Goal: Information Seeking & Learning: Check status

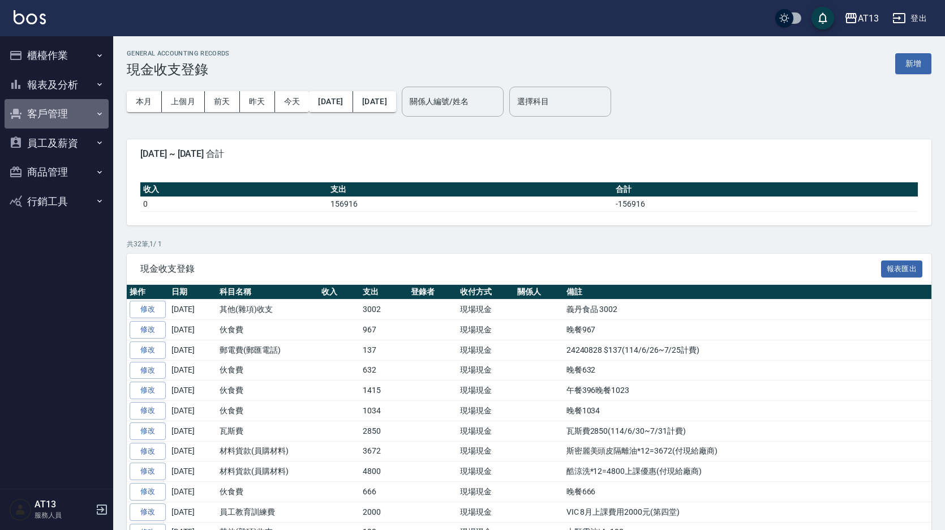
click at [50, 104] on button "客戶管理" at bounding box center [57, 113] width 104 height 29
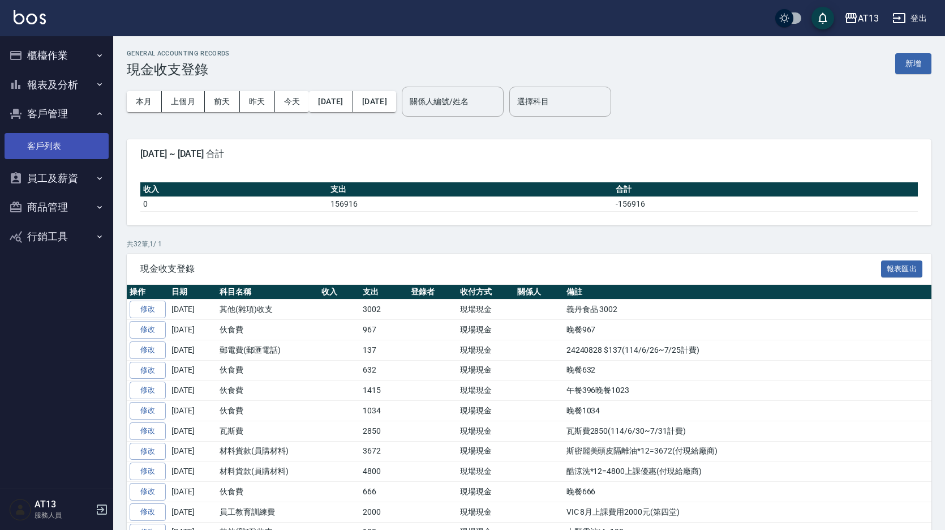
click at [57, 137] on link "客戶列表" at bounding box center [57, 146] width 104 height 26
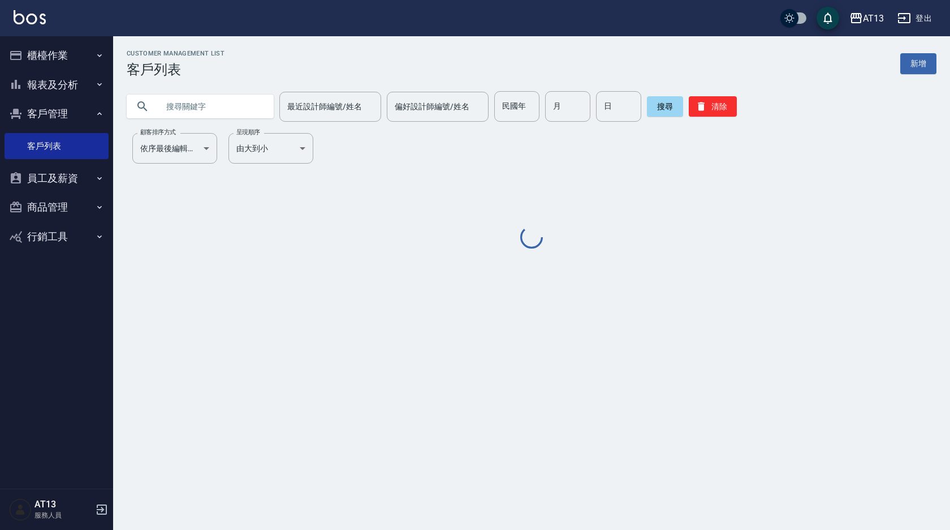
click at [220, 106] on input "text" at bounding box center [211, 106] width 106 height 31
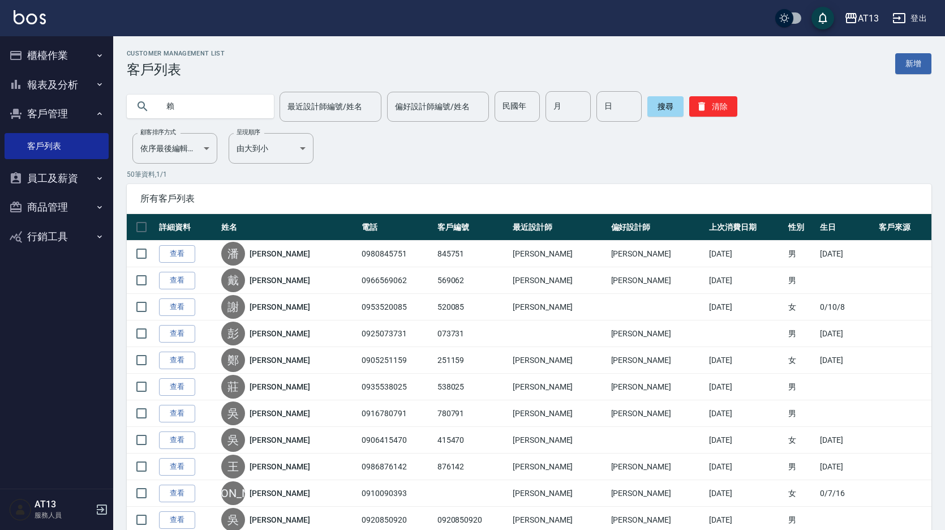
type input "賴"
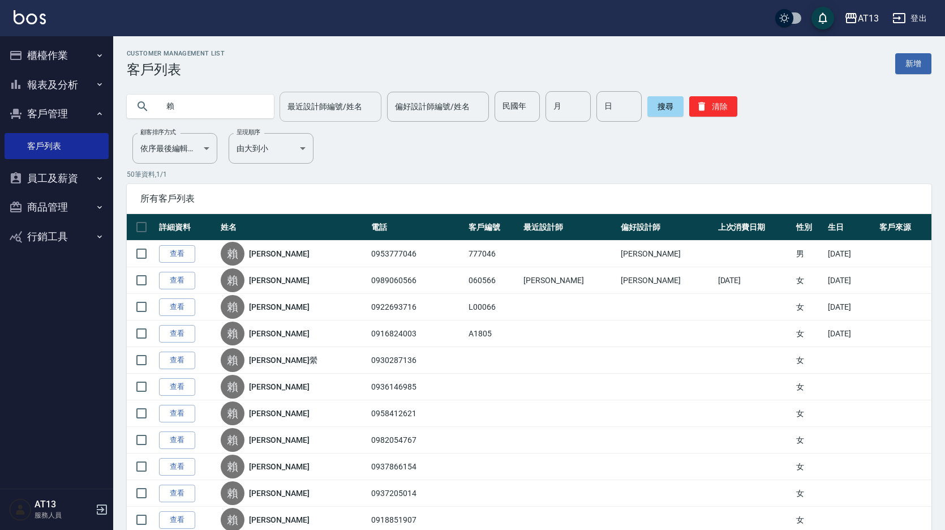
click at [304, 100] on input "最近設計師編號/姓名" at bounding box center [331, 107] width 92 height 20
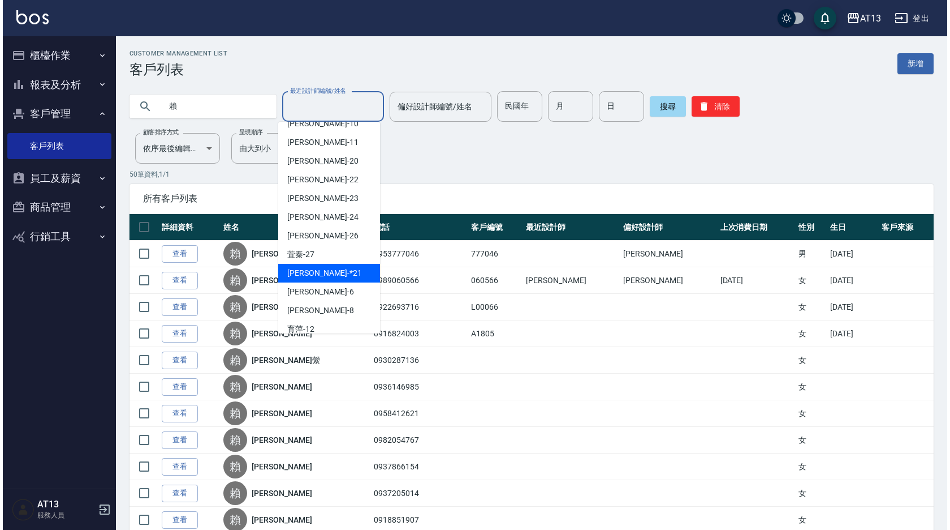
scroll to position [226, 0]
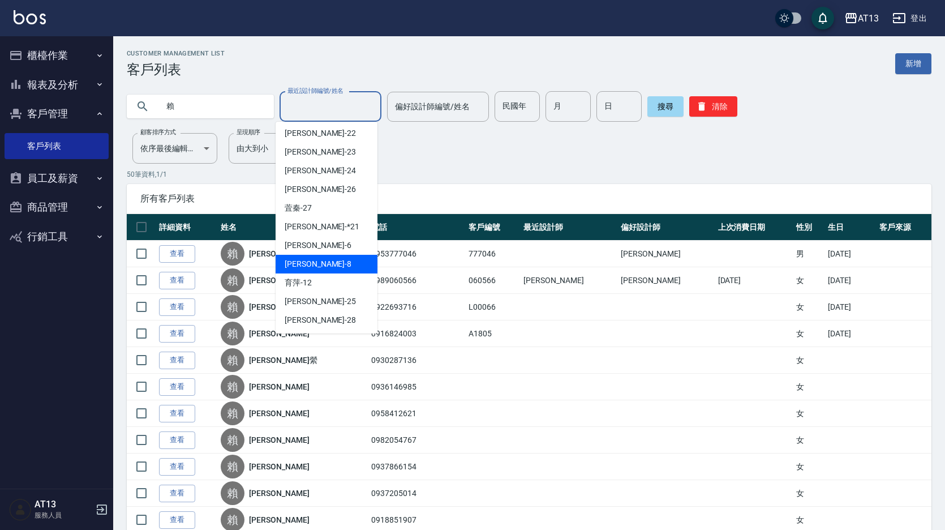
click at [311, 269] on div "[PERSON_NAME] -8" at bounding box center [327, 264] width 102 height 19
type input "[PERSON_NAME]-8"
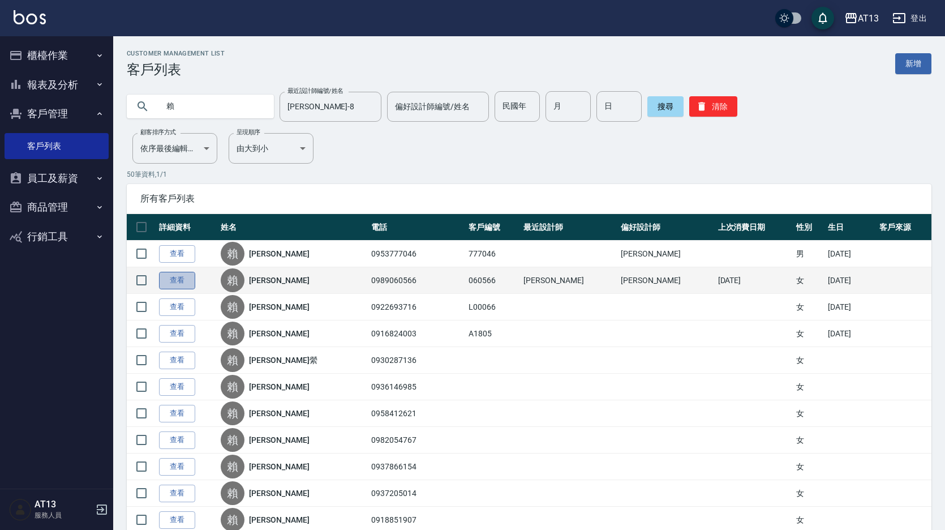
click at [174, 282] on link "查看" at bounding box center [177, 281] width 36 height 18
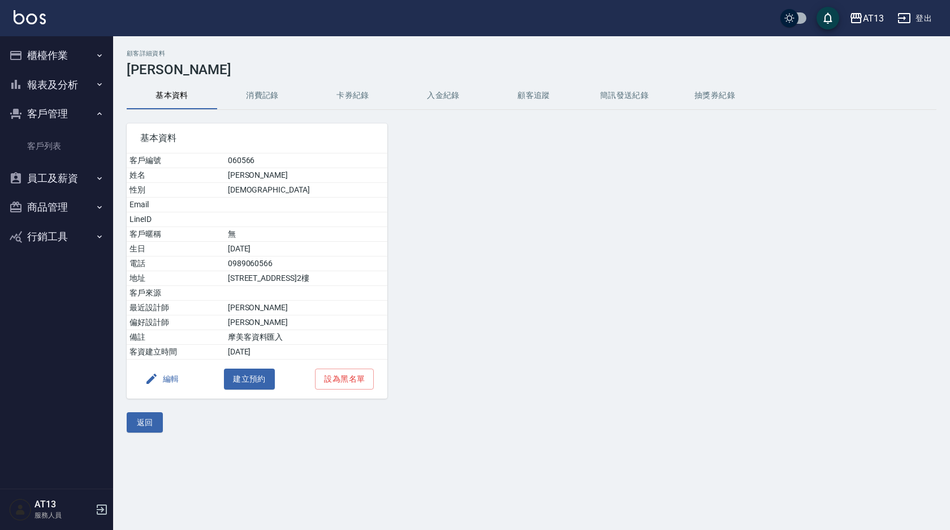
click at [265, 102] on button "消費記錄" at bounding box center [262, 95] width 91 height 27
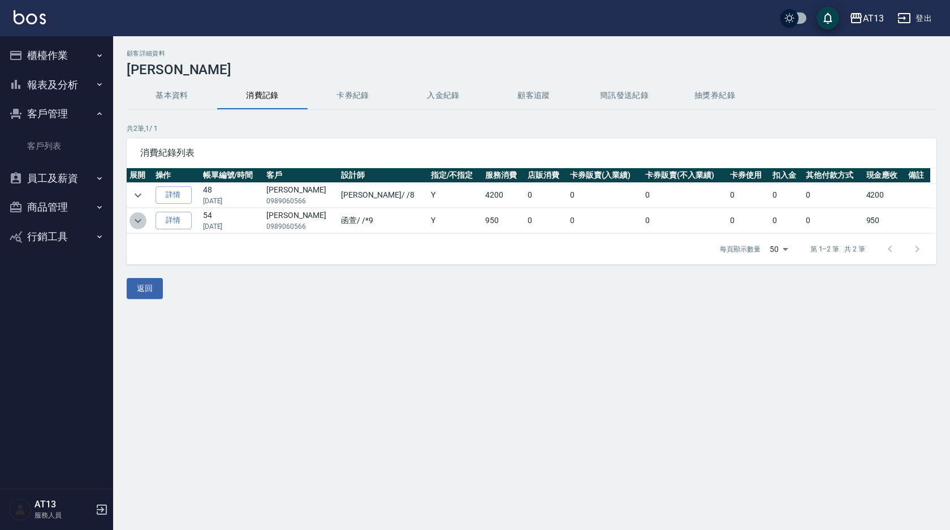
click at [132, 222] on icon "expand row" at bounding box center [138, 221] width 14 height 14
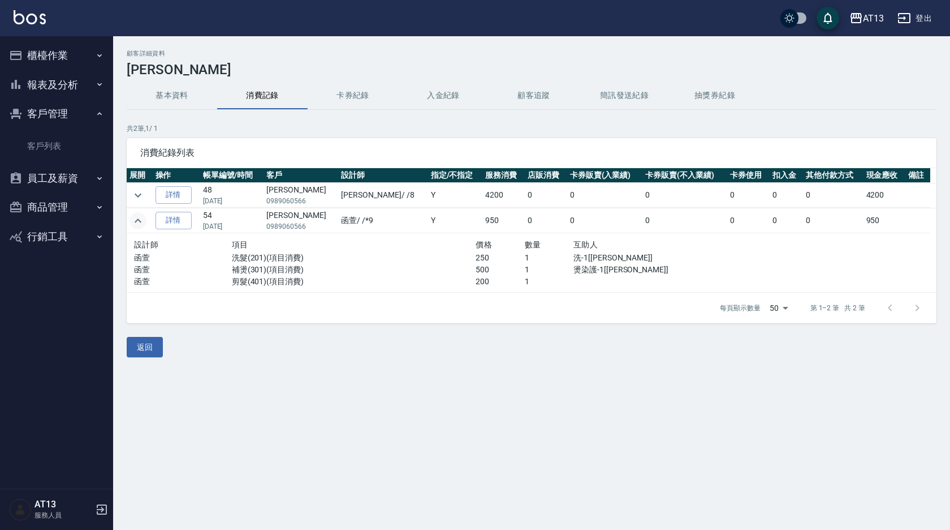
click at [132, 222] on icon "expand row" at bounding box center [138, 221] width 14 height 14
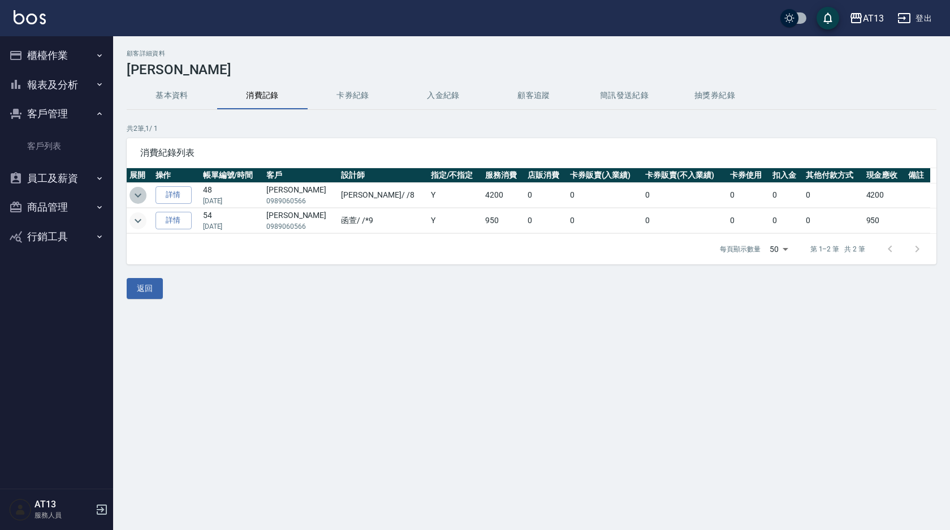
click at [140, 196] on icon "expand row" at bounding box center [138, 195] width 14 height 14
